Goal: Navigation & Orientation: Find specific page/section

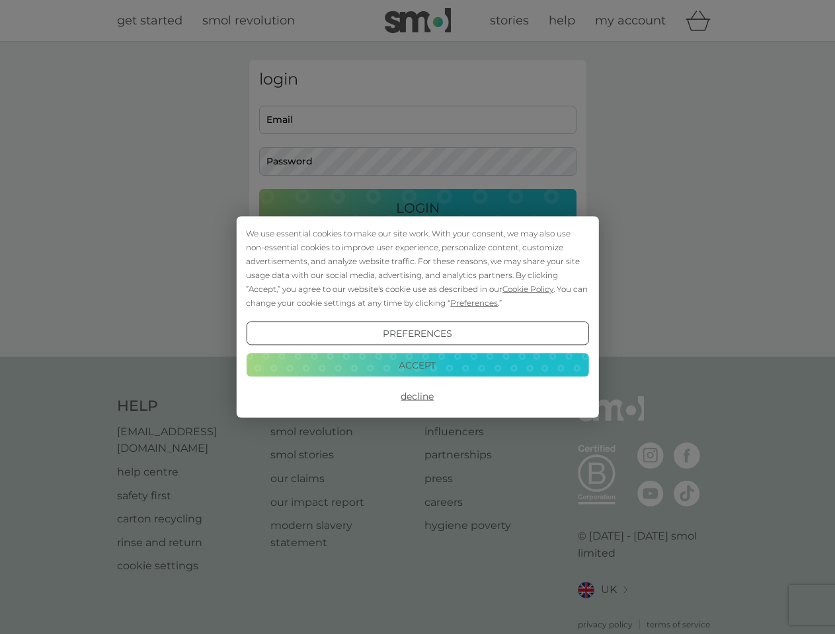
click at [528, 289] on span "Cookie Policy" at bounding box center [527, 289] width 51 height 10
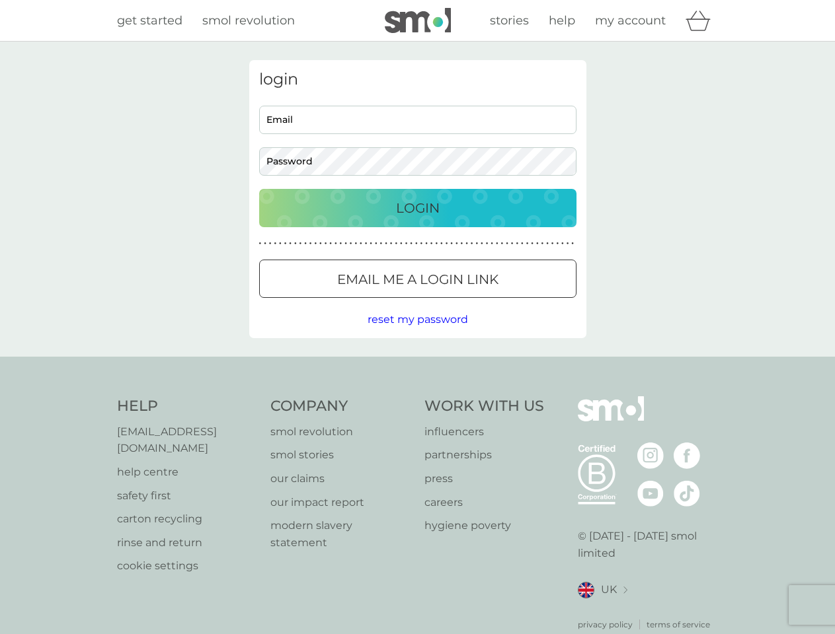
click at [472, 303] on div "login Email Password Login ● ● ● ● ● ● ● ● ● ● ● ● ● ● ● ● ● ● ● ● ● ● ● ● ● ● …" at bounding box center [417, 199] width 337 height 278
click at [417, 334] on div "login Email Password Login ● ● ● ● ● ● ● ● ● ● ● ● ● ● ● ● ● ● ● ● ● ● ● ● ● ● …" at bounding box center [417, 199] width 337 height 278
click at [417, 396] on div "Help [EMAIL_ADDRESS][DOMAIN_NAME] help centre safety first carton recycling rin…" at bounding box center [417, 513] width 601 height 235
click at [417, 365] on div "Help [EMAIL_ADDRESS][DOMAIN_NAME] help centre safety first carton recycling rin…" at bounding box center [417, 514] width 835 height 314
